Goal: Navigation & Orientation: Find specific page/section

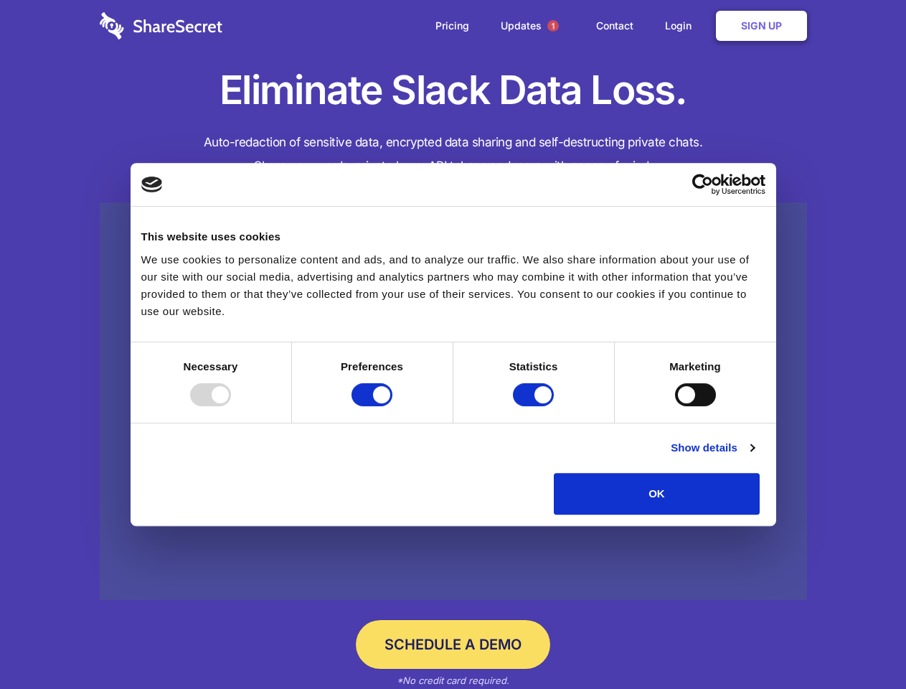
click at [231, 406] on div at bounding box center [210, 394] width 41 height 23
click at [393, 406] on input "Preferences" at bounding box center [372, 394] width 41 height 23
checkbox input "false"
click at [535, 406] on input "Statistics" at bounding box center [533, 394] width 41 height 23
checkbox input "false"
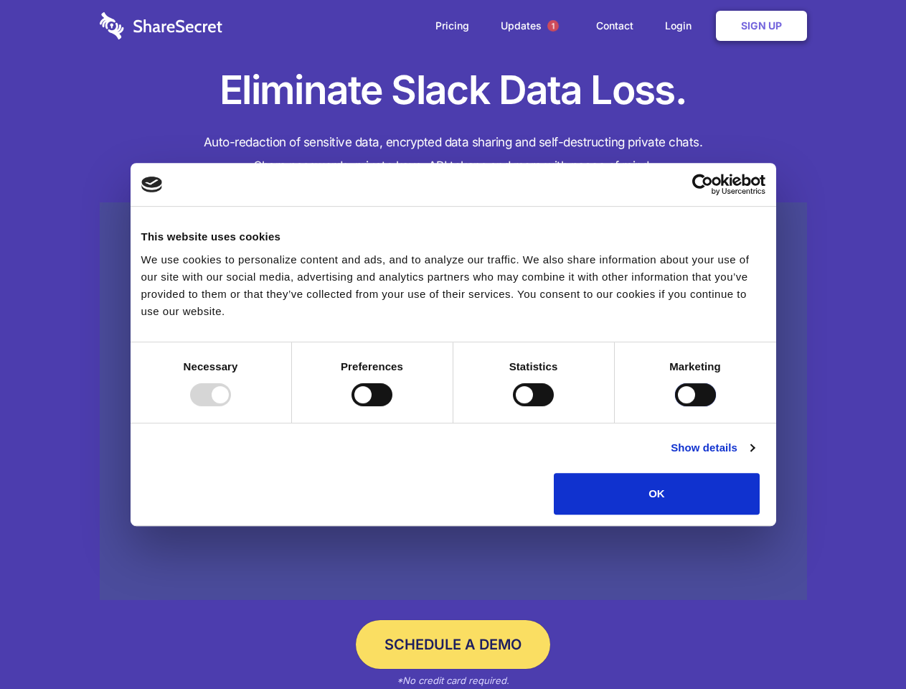
click at [675, 406] on input "Marketing" at bounding box center [695, 394] width 41 height 23
checkbox input "true"
click at [754, 456] on link "Show details" at bounding box center [712, 447] width 83 height 17
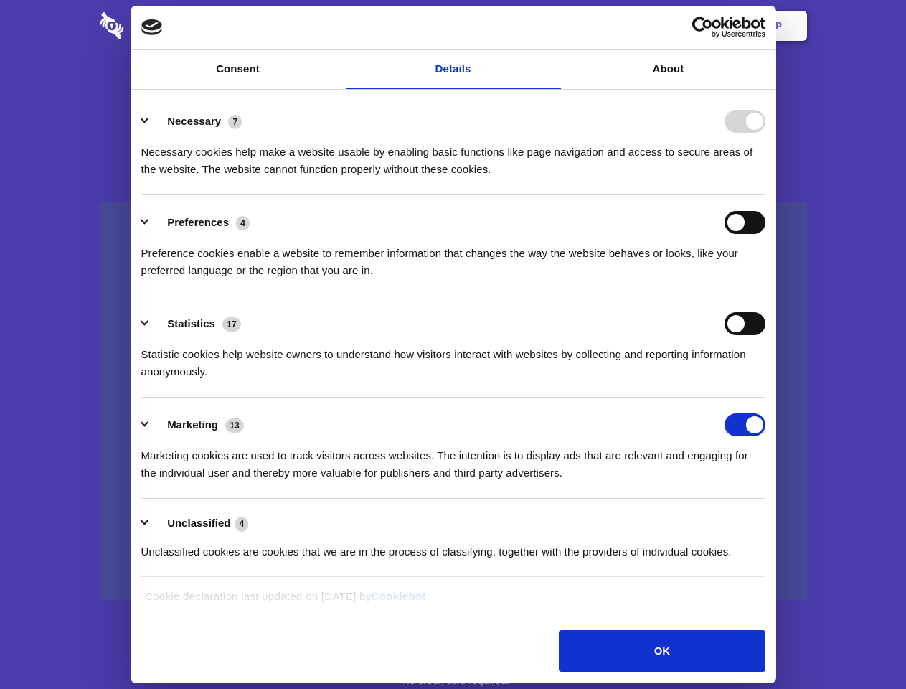
click at [766, 195] on li "Necessary 7 Necessary cookies help make a website usable by enabling basic func…" at bounding box center [453, 144] width 624 height 101
click at [553, 26] on span "1" at bounding box center [553, 25] width 11 height 11
